Goal: Information Seeking & Learning: Learn about a topic

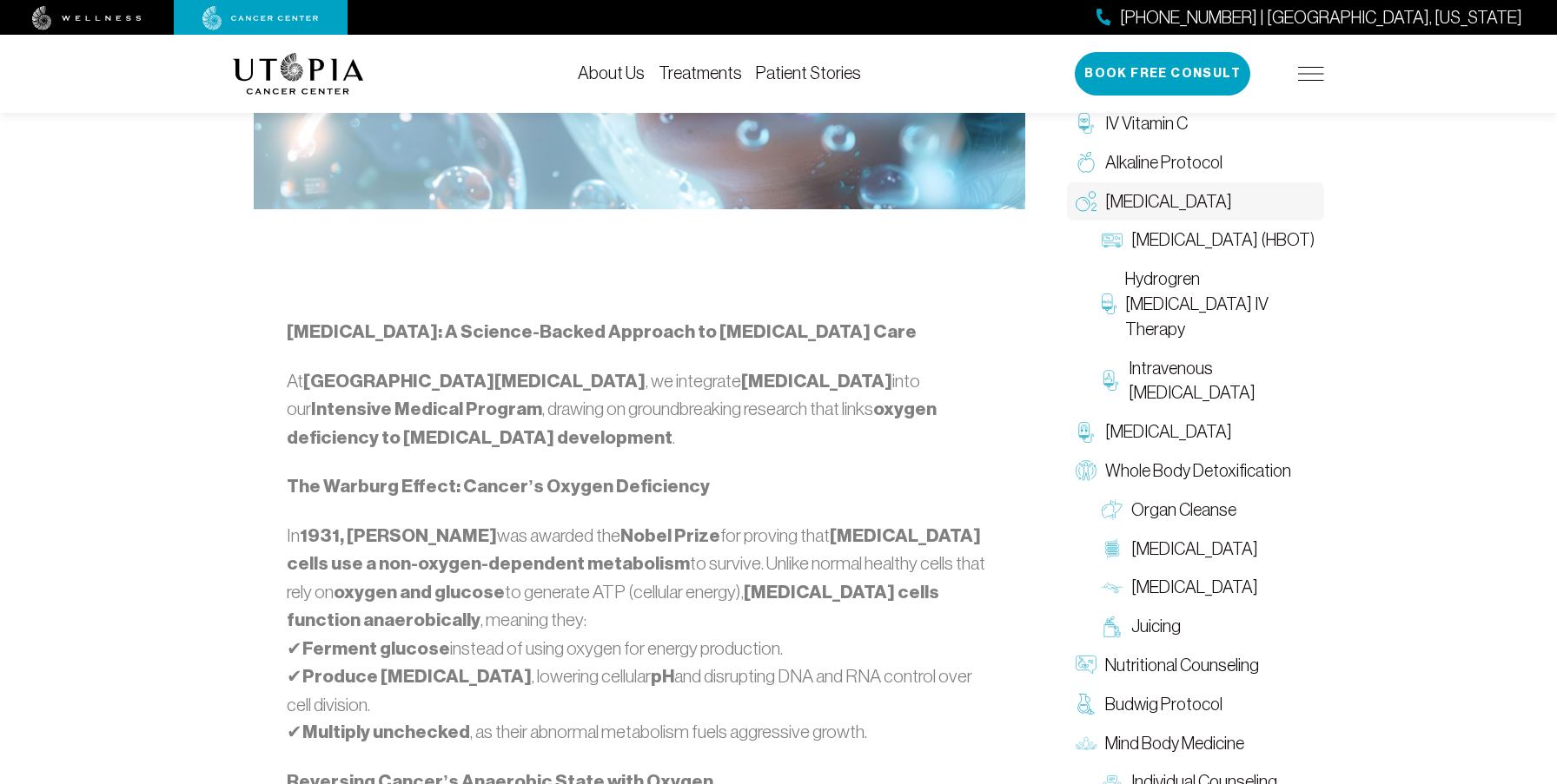
scroll to position [574, 0]
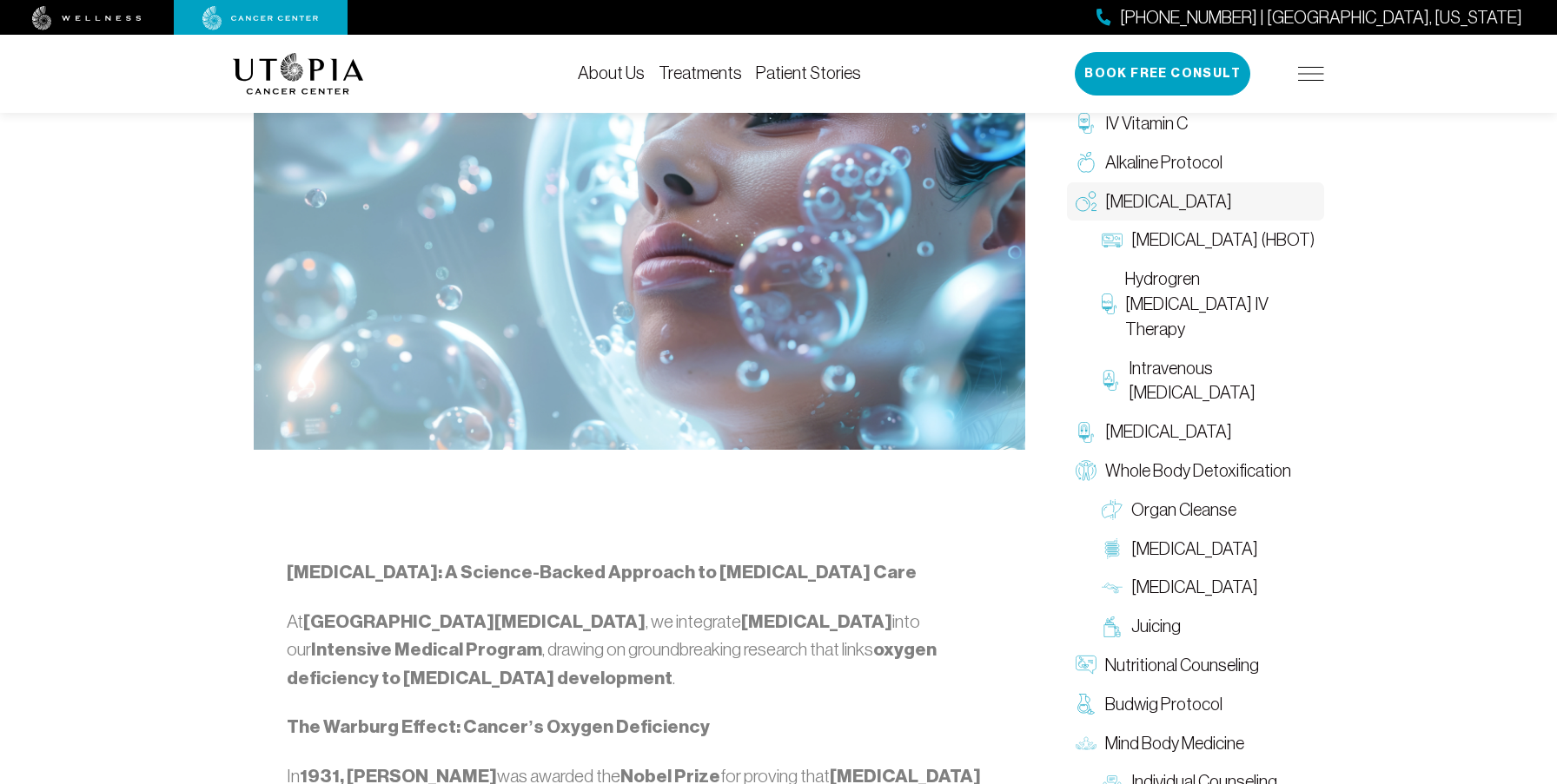
click at [817, 77] on link "Patient Stories" at bounding box center [809, 73] width 105 height 19
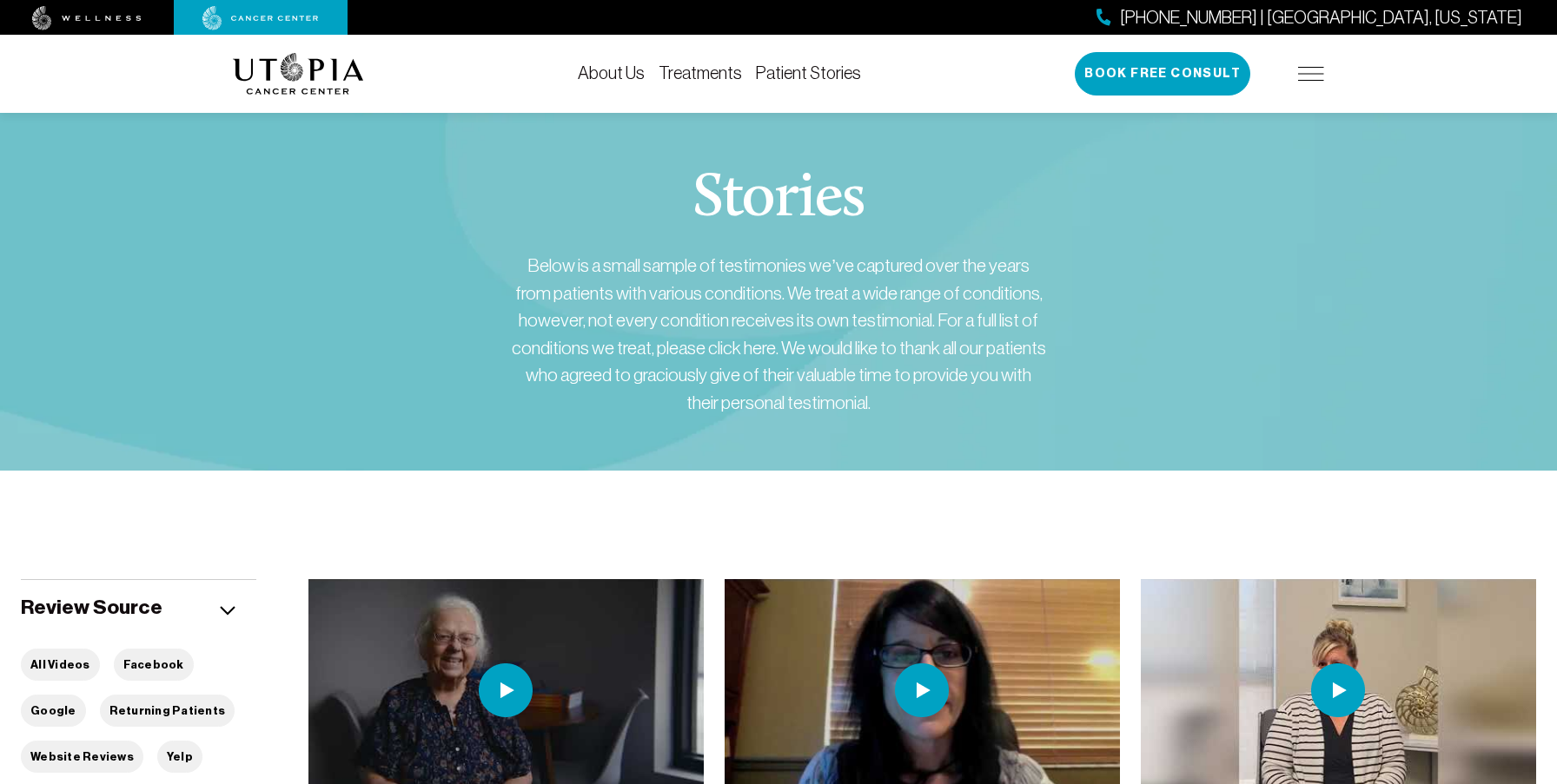
click at [708, 69] on link "Treatments" at bounding box center [700, 73] width 84 height 19
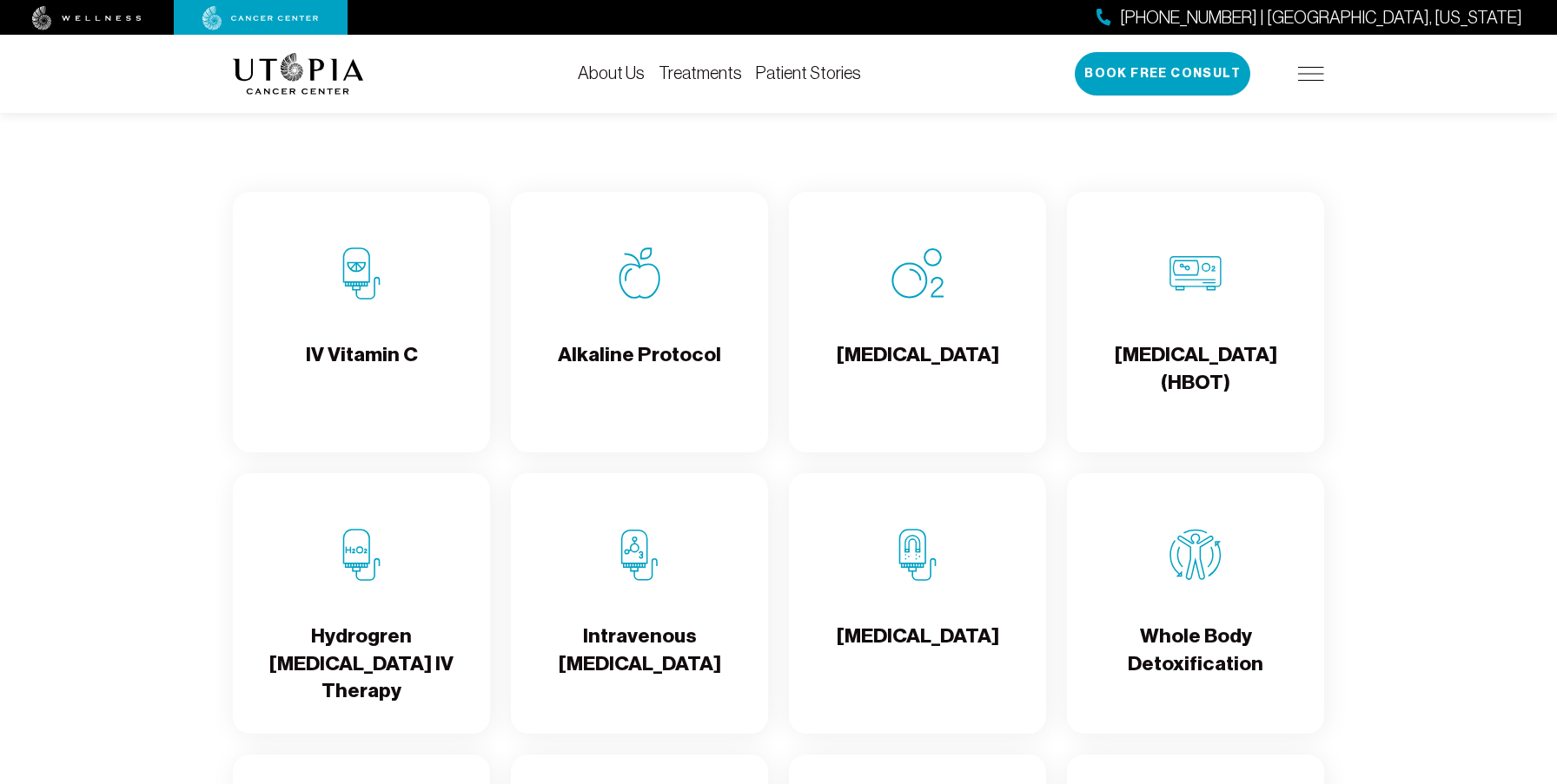
click at [849, 311] on div "[MEDICAL_DATA]" at bounding box center [917, 322] width 257 height 260
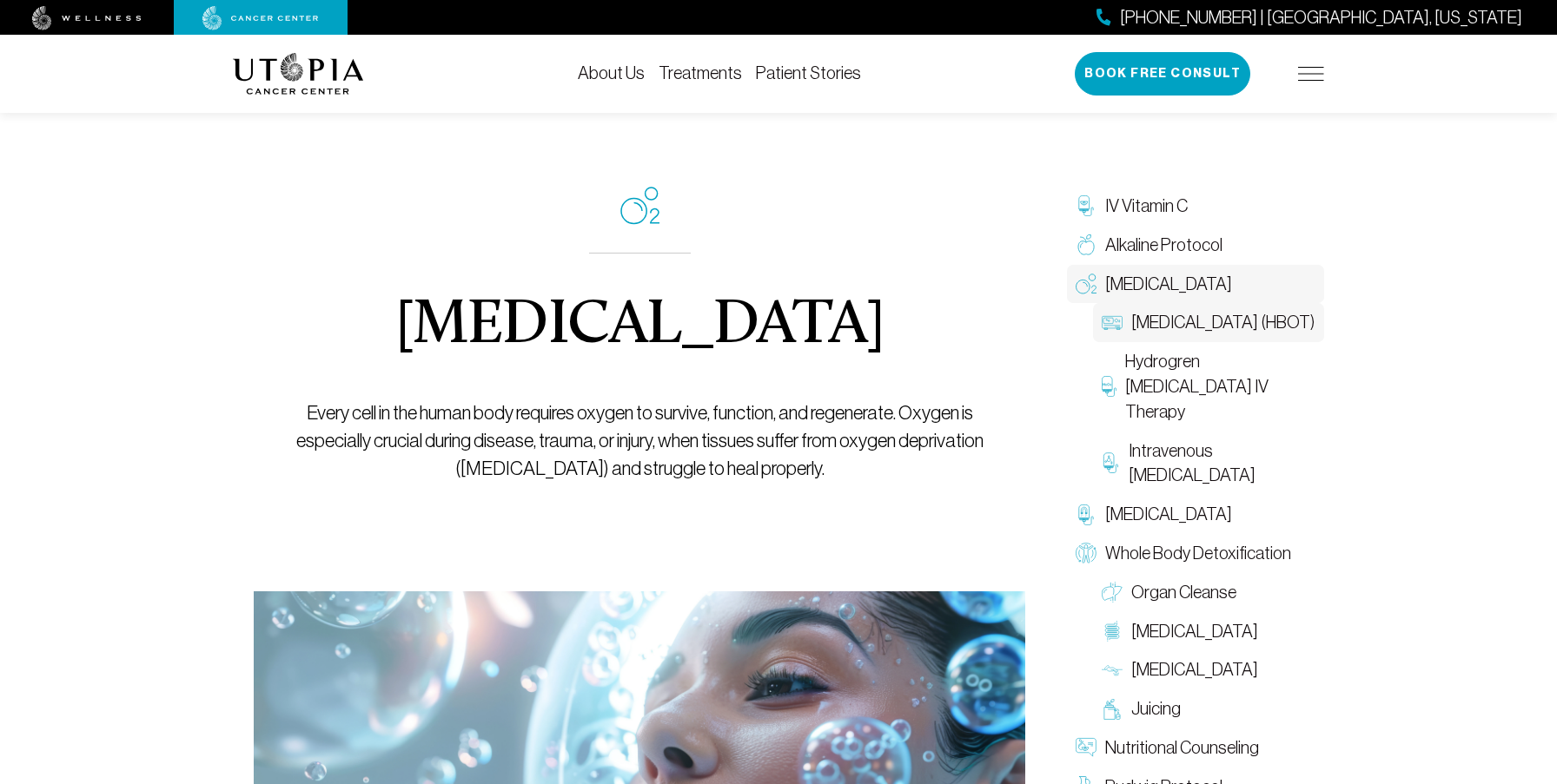
click at [1163, 335] on span "[MEDICAL_DATA] (HBOT)" at bounding box center [1223, 322] width 183 height 25
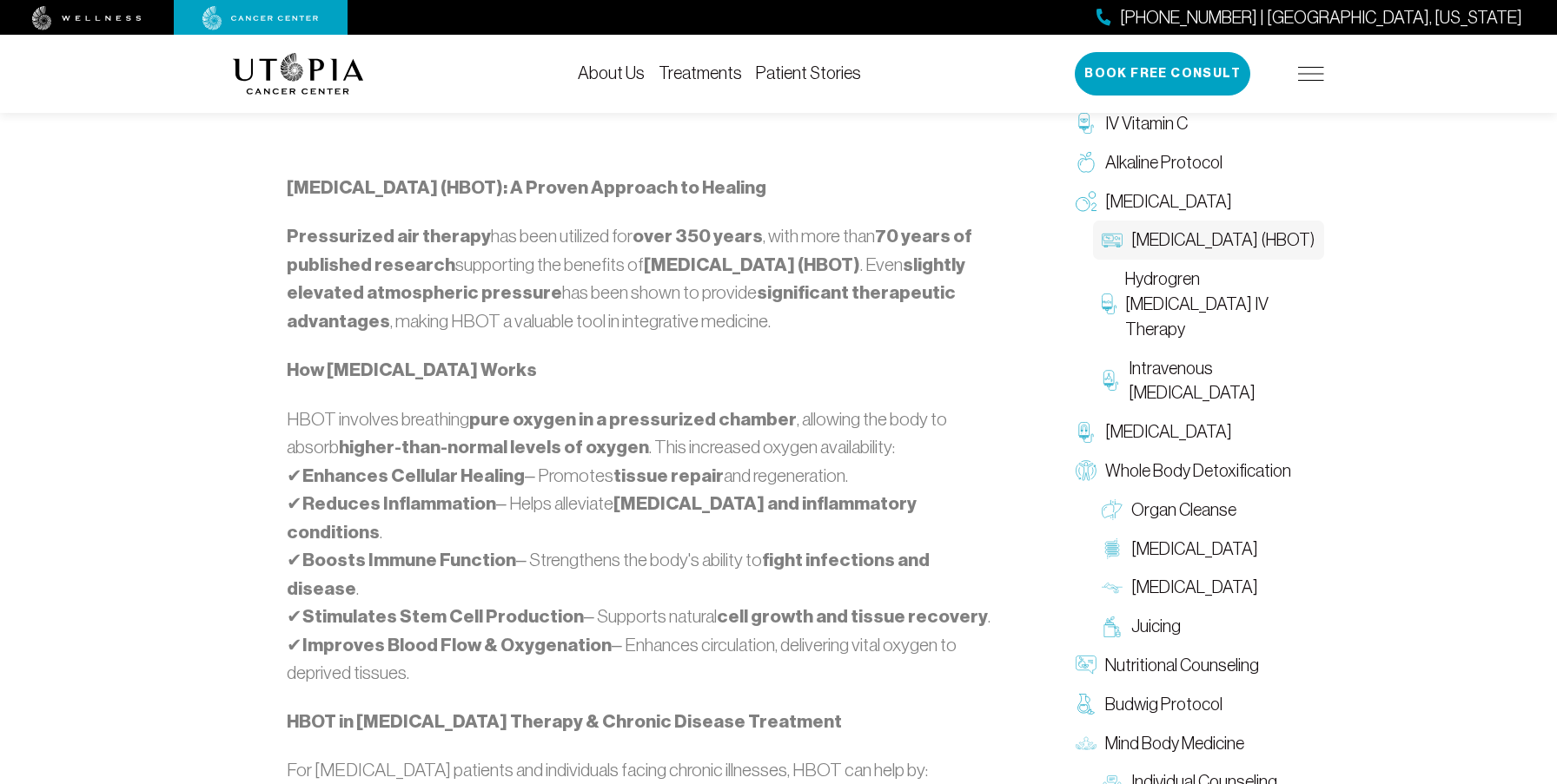
scroll to position [1062, 0]
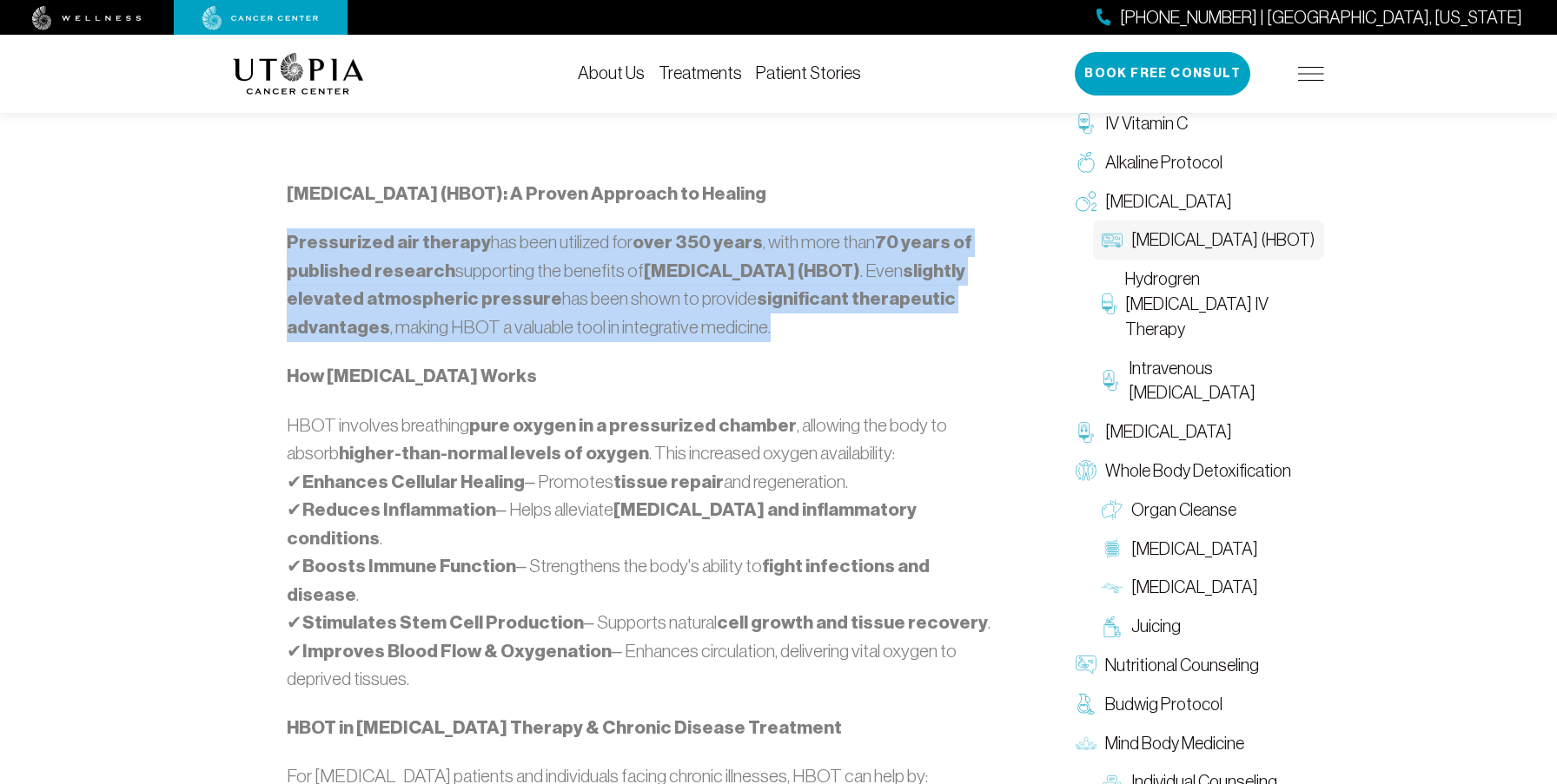
drag, startPoint x: 289, startPoint y: 241, endPoint x: 782, endPoint y: 334, distance: 501.7
click at [782, 334] on p "Pressurized air therapy has been utilized for over 350 years , with more than 7…" at bounding box center [639, 285] width 706 height 113
copy p "Pressurized air therapy has been utilized for over 350 years , with more than 7…"
